Goal: Find specific page/section: Find specific page/section

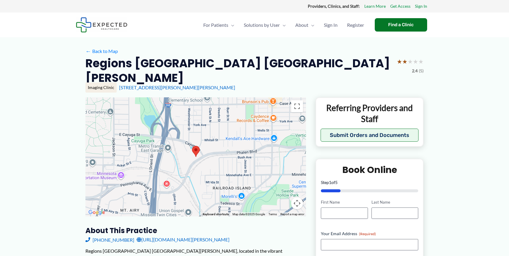
click at [192, 146] on area at bounding box center [192, 146] width 0 height 0
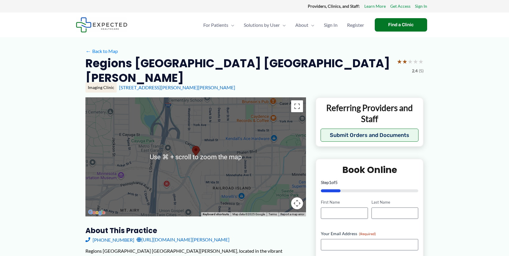
click at [198, 146] on img at bounding box center [196, 151] width 8 height 11
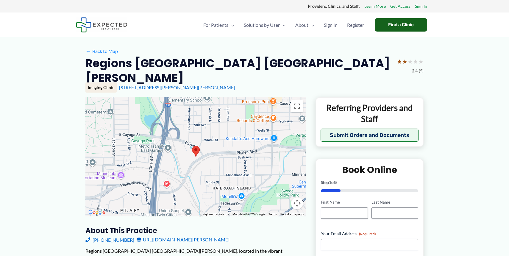
click at [393, 23] on div "Find a Clinic" at bounding box center [400, 24] width 52 height 13
